Goal: Check status

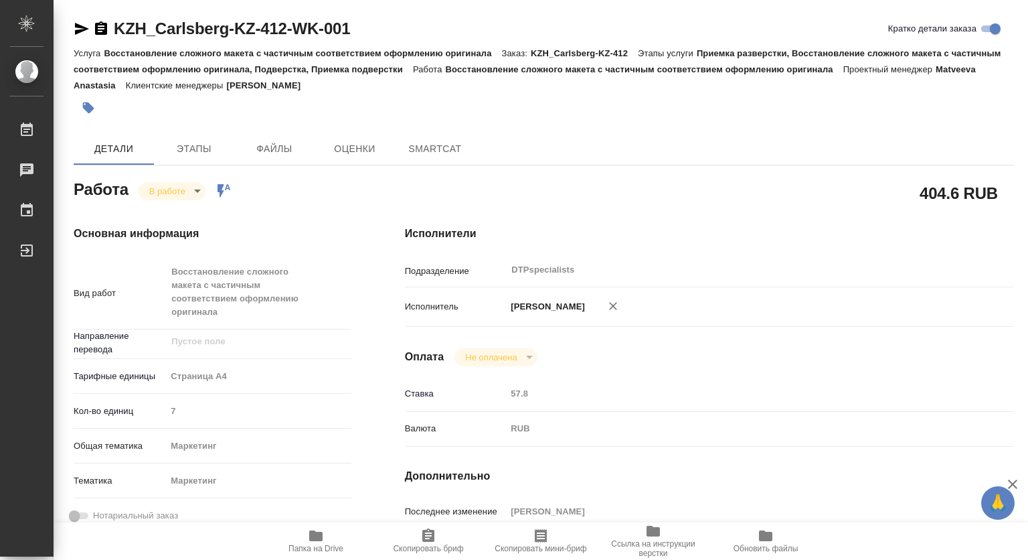
type textarea "x"
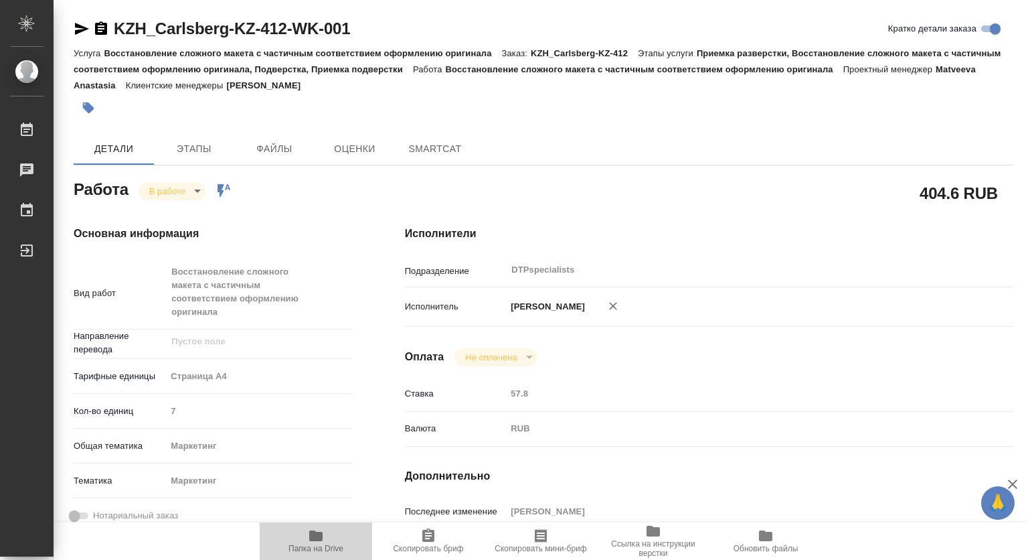
type textarea "x"
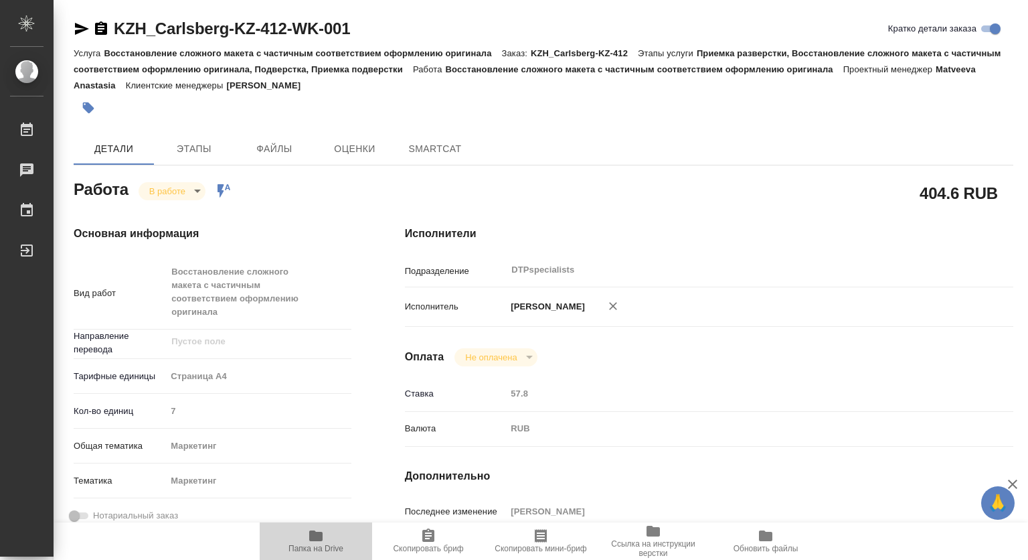
click at [319, 527] on icon "button" at bounding box center [316, 535] width 16 height 16
type textarea "x"
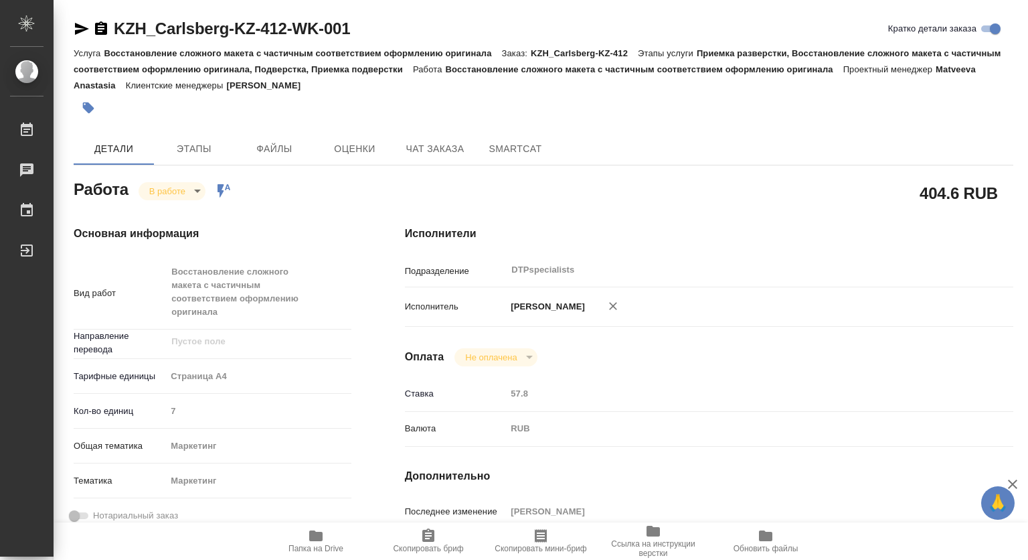
type textarea "x"
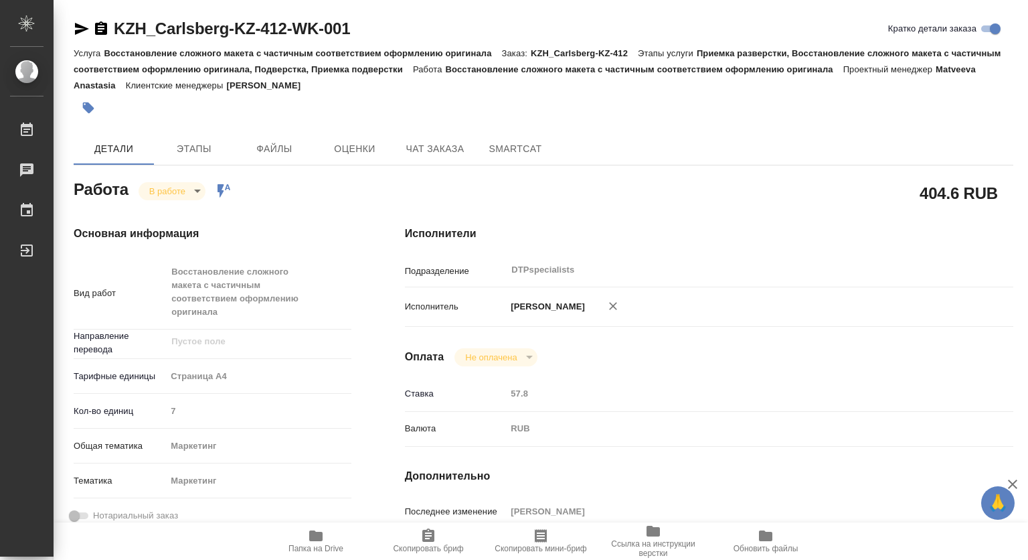
type textarea "x"
click at [158, 187] on body "🙏 .cls-1 fill:#fff; AWATERA Kovtun Svetlana Работы 0 Чаты График Выйти KZH_Carl…" at bounding box center [514, 280] width 1028 height 560
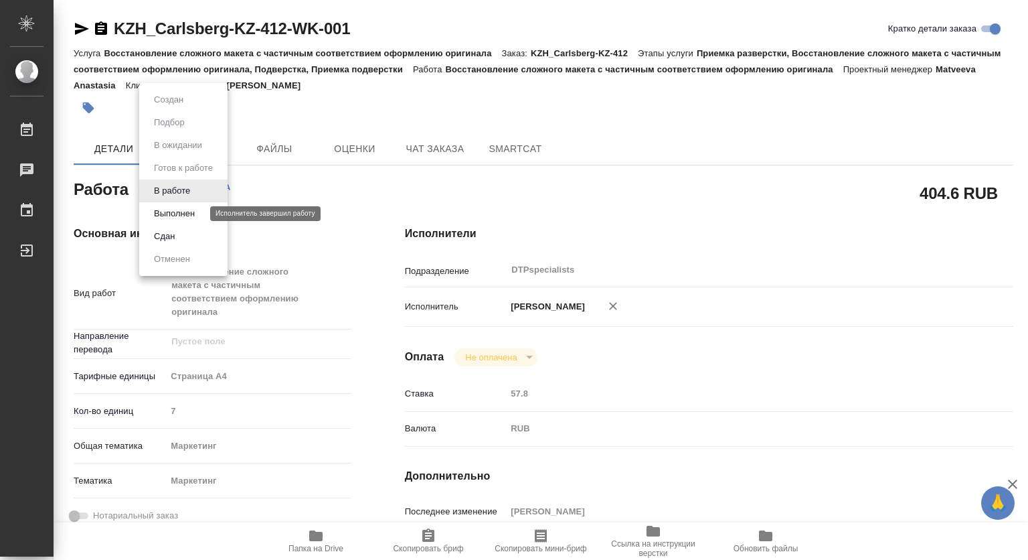
click at [163, 214] on button "Выполнен" at bounding box center [174, 213] width 49 height 15
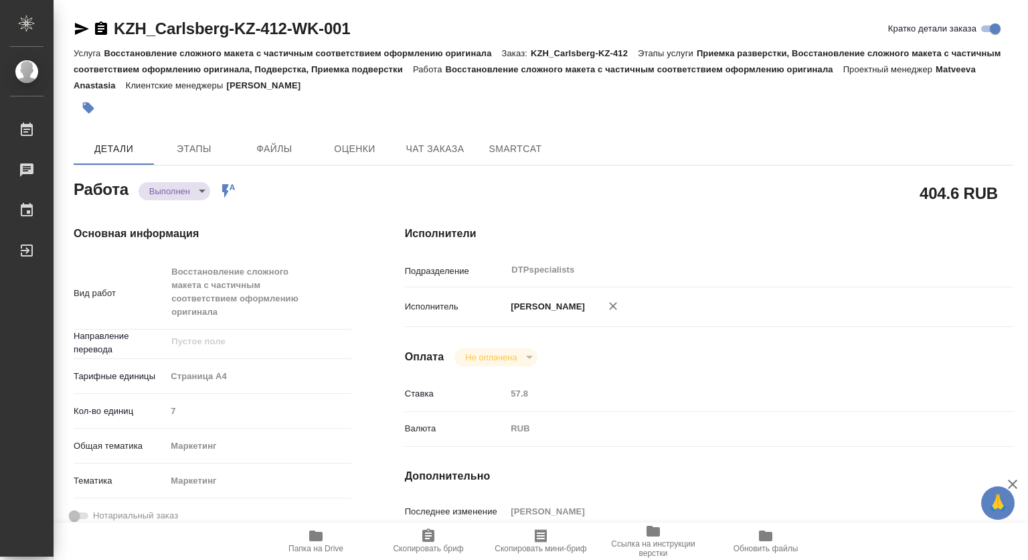
type textarea "x"
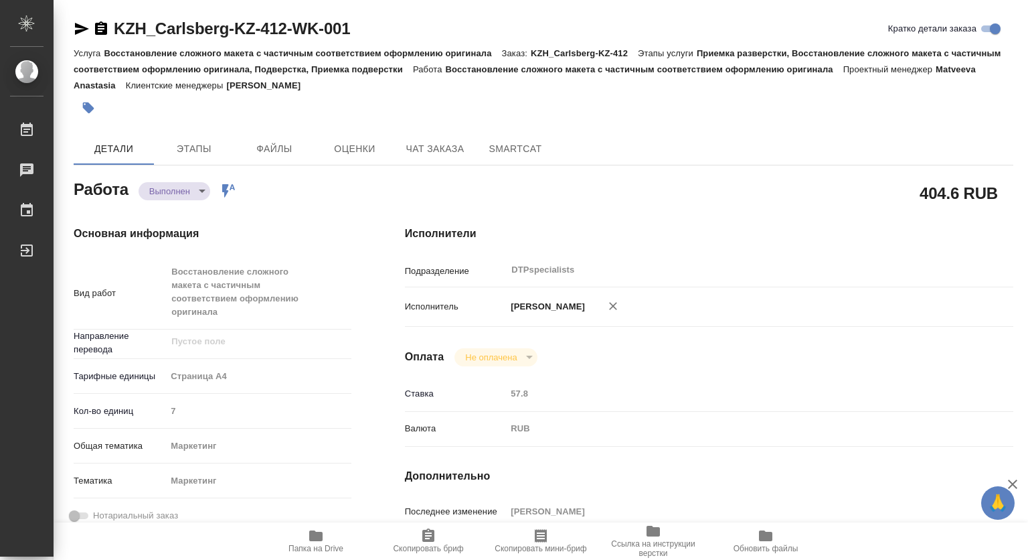
type textarea "x"
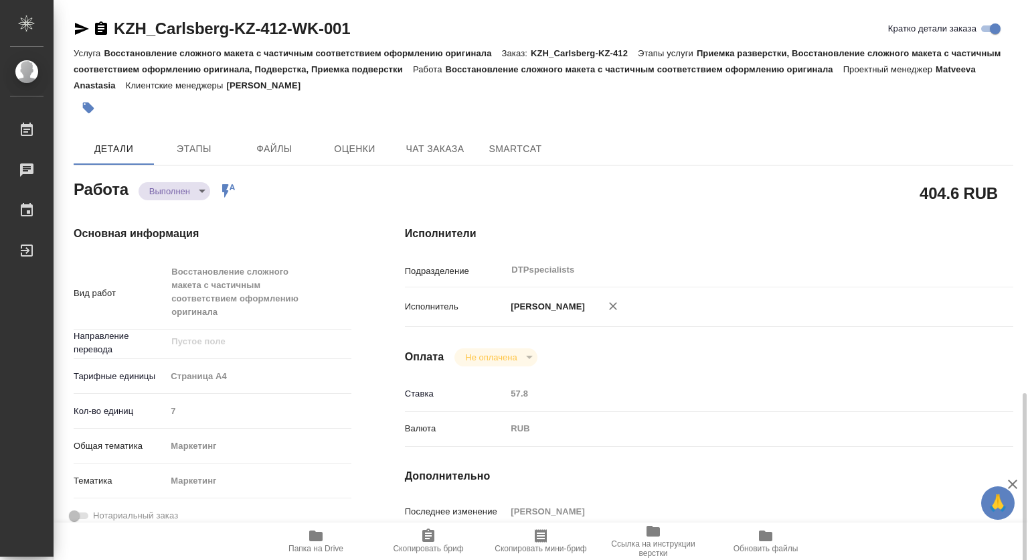
scroll to position [268, 0]
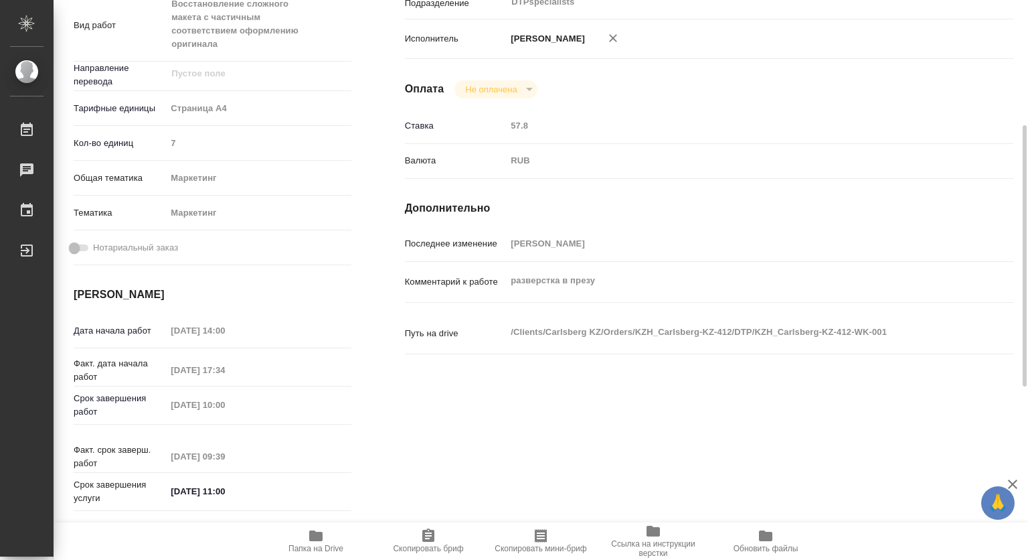
type textarea "x"
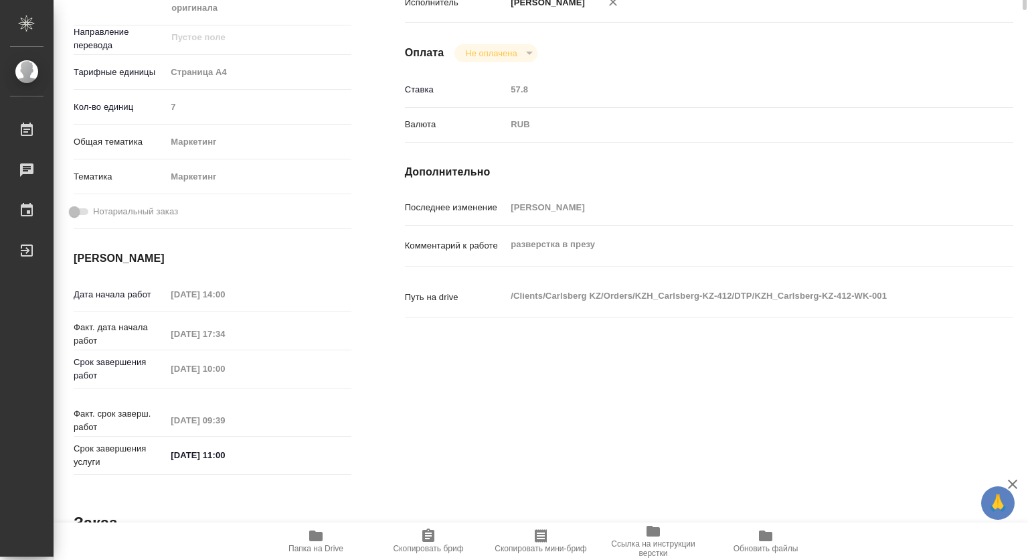
scroll to position [36, 0]
